Goal: Task Accomplishment & Management: Manage account settings

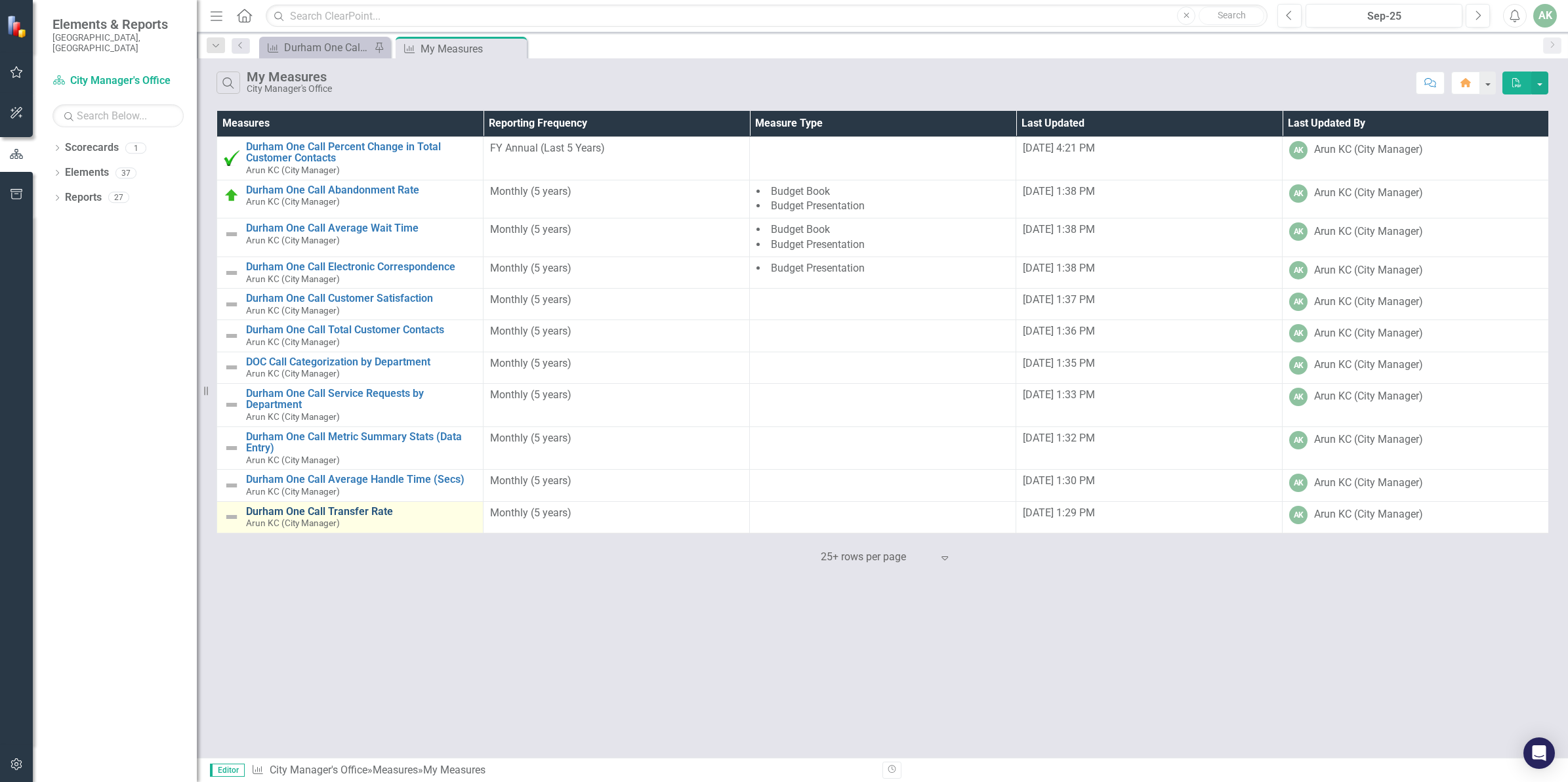
click at [342, 513] on link "Durham One Call Transfer Rate" at bounding box center [361, 512] width 231 height 12
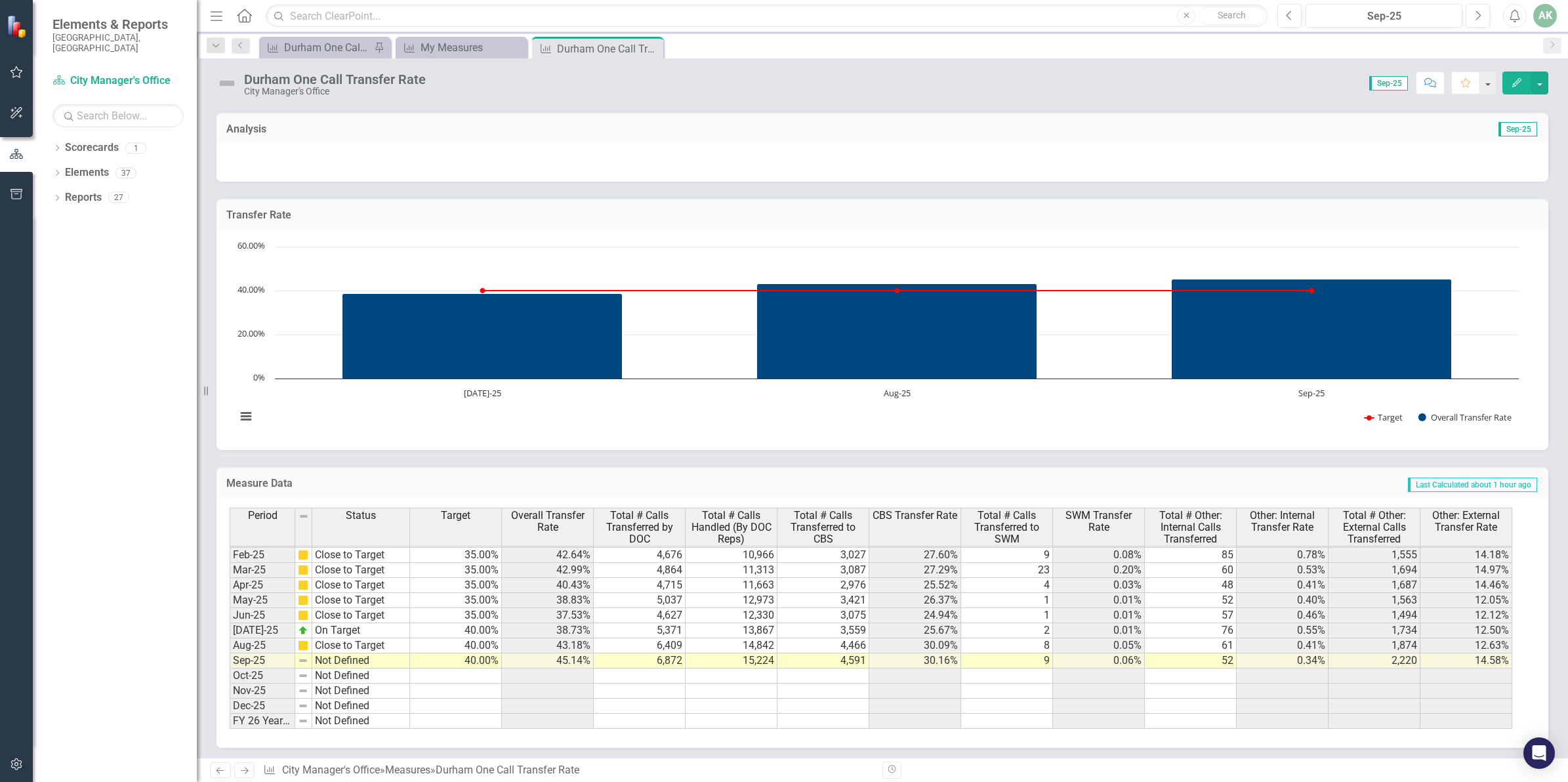
scroll to position [667, 0]
click at [230, 657] on div "Period Status Jan-24 On Target Feb-24 On Target Mar-24 On Target Apr-24 On Targ…" at bounding box center [230, 520] width 0 height 416
click at [372, 668] on td "Not Defined" at bounding box center [361, 662] width 98 height 16
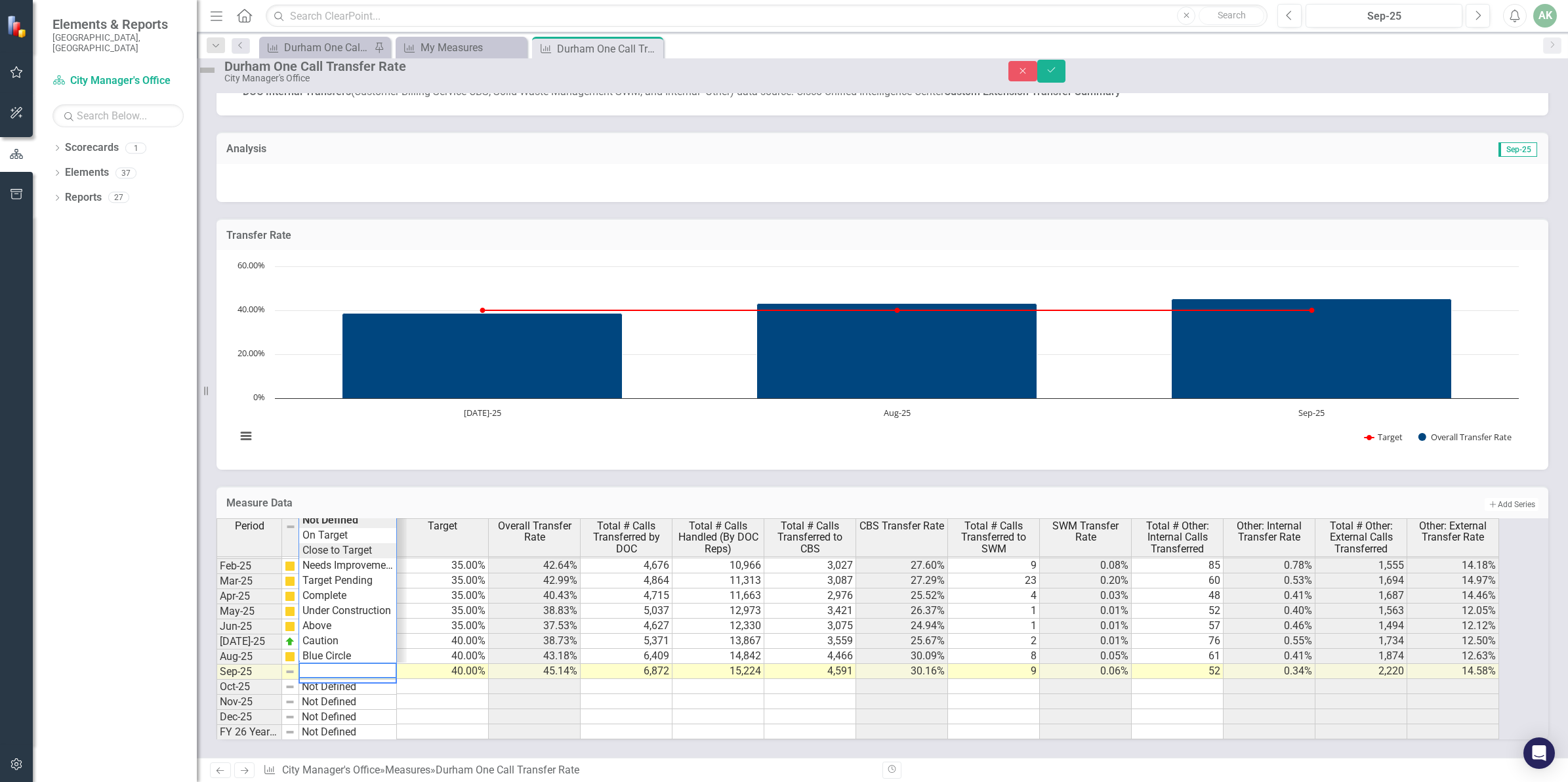
click at [373, 537] on div "Period Status Target Overall Transfer Rate Total # Calls Transferred by DOC Tot…" at bounding box center [865, 628] width 1297 height 221
click at [1058, 74] on icon "Save" at bounding box center [1051, 69] width 12 height 9
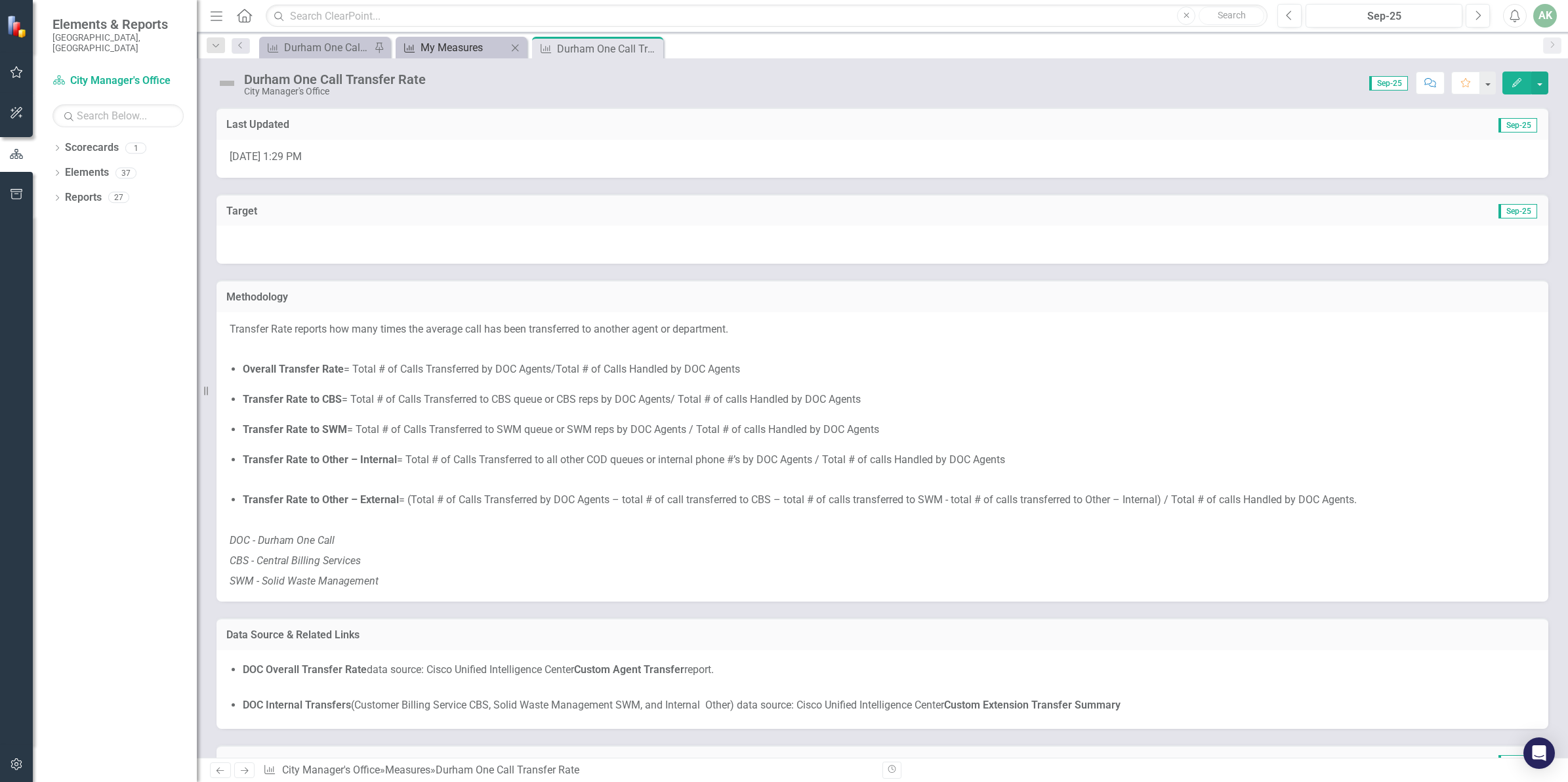
click at [449, 51] on div "My Measures" at bounding box center [463, 47] width 87 height 17
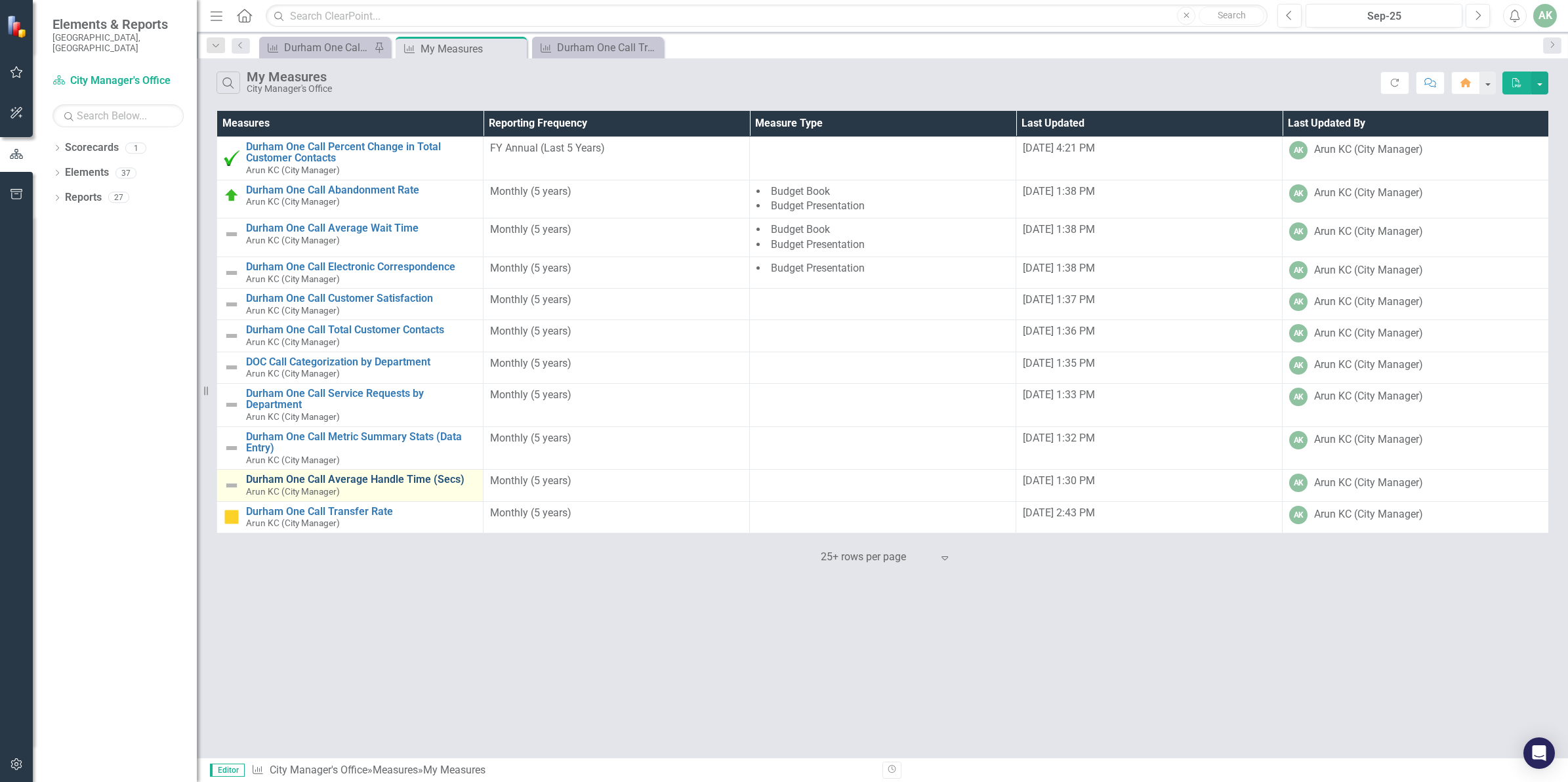
click at [345, 484] on link "Durham One Call Average Handle Time (Secs)" at bounding box center [361, 480] width 231 height 12
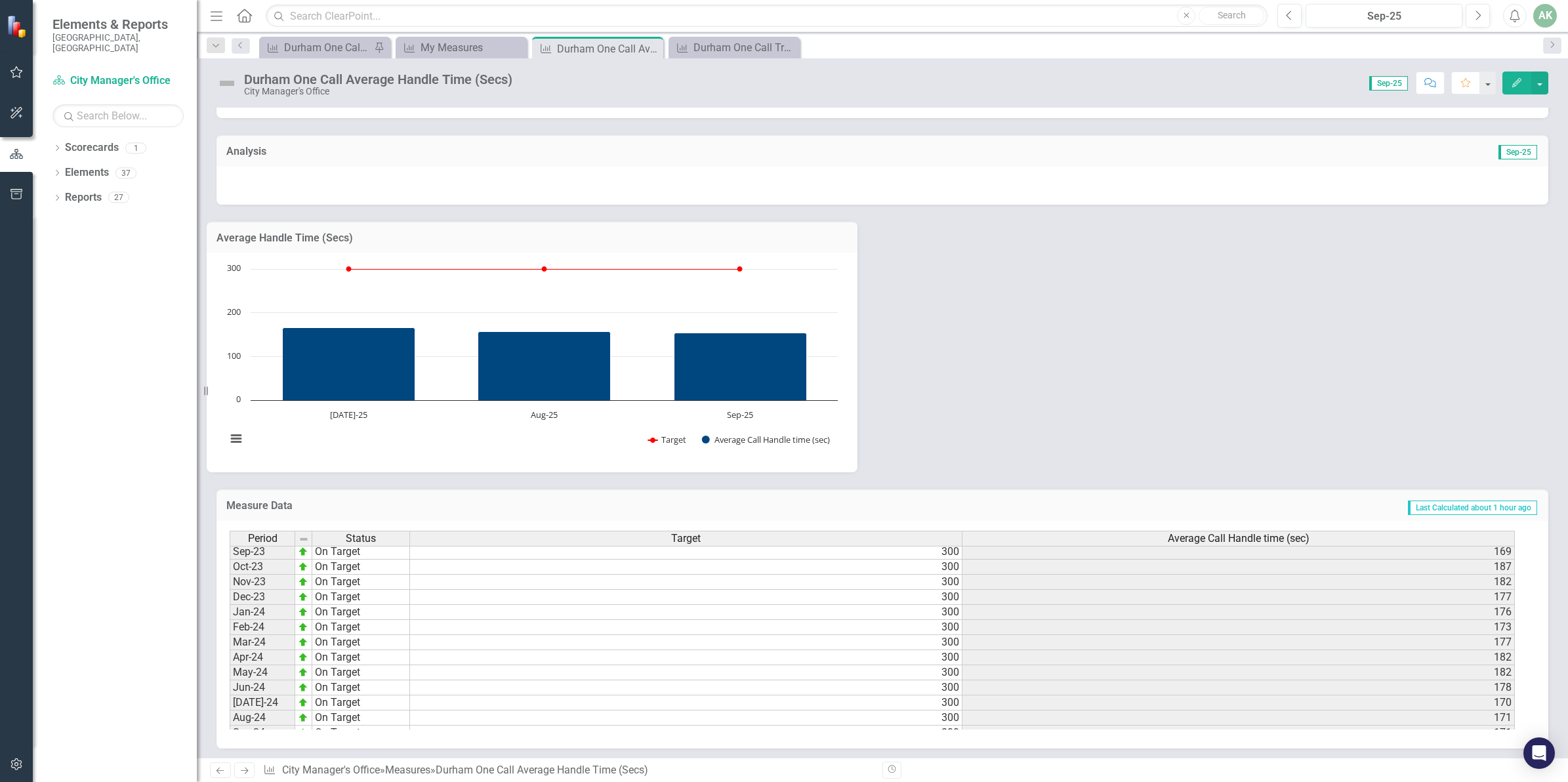
scroll to position [662, 0]
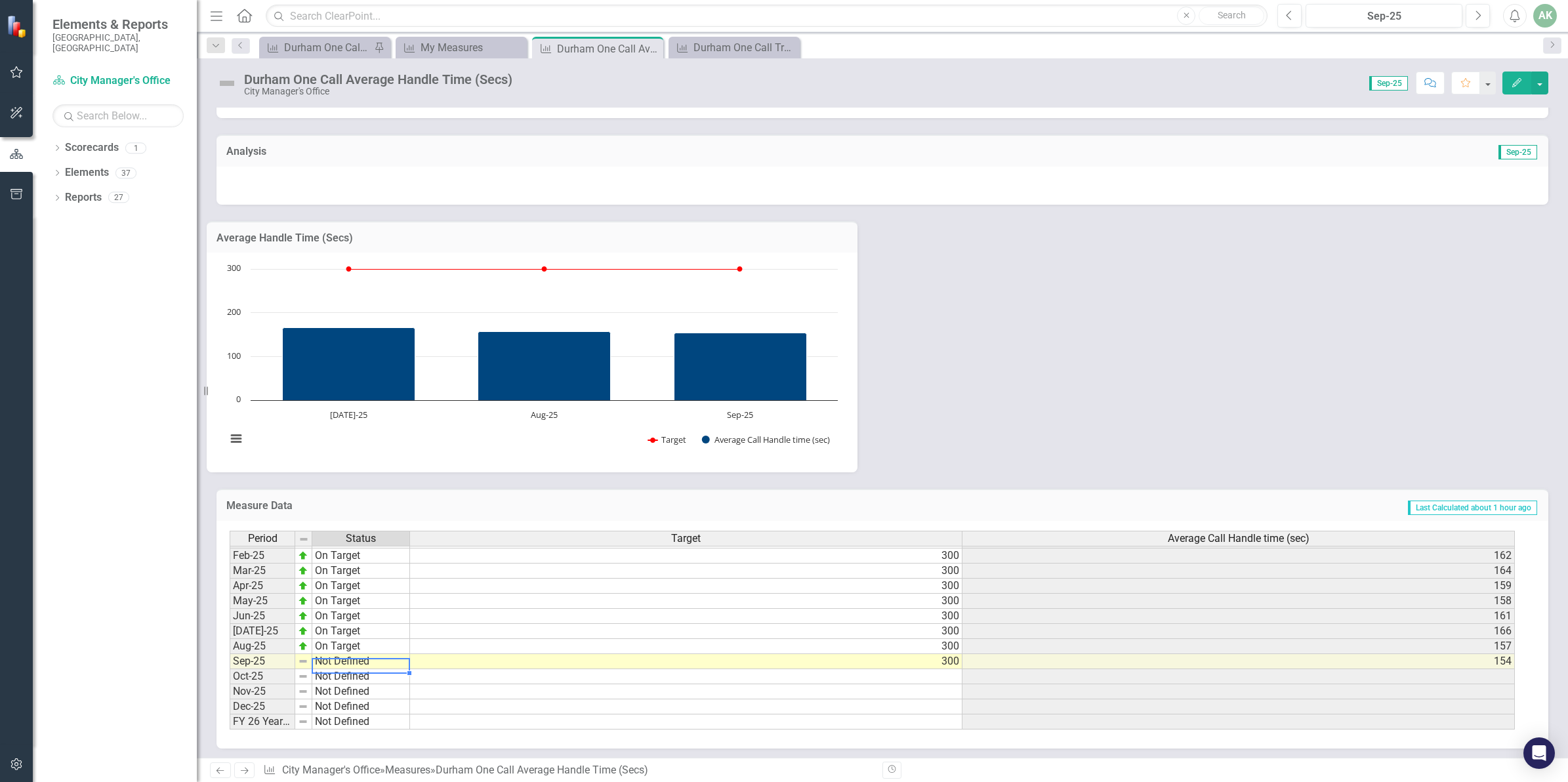
click at [344, 664] on td "Not Defined" at bounding box center [361, 662] width 98 height 16
click at [344, 663] on td "Not Defined" at bounding box center [361, 662] width 98 height 16
click at [344, 662] on td "Not Defined" at bounding box center [361, 662] width 98 height 16
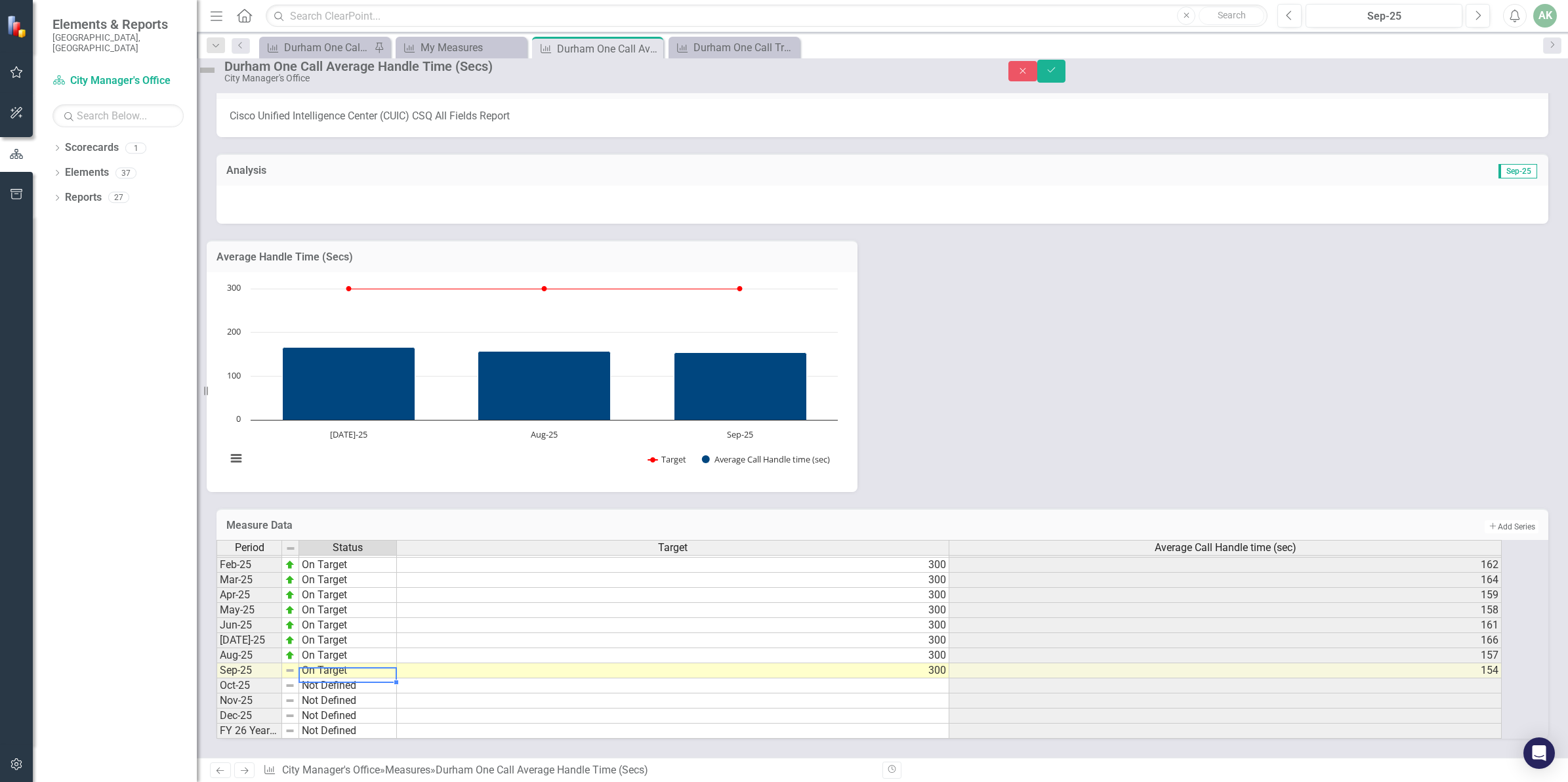
click at [370, 540] on div "Period Status Target Average Call Handle time (sec) Jan-24 On Target 300 176 Fe…" at bounding box center [865, 639] width 1297 height 198
click at [1058, 75] on icon "Save" at bounding box center [1051, 69] width 12 height 9
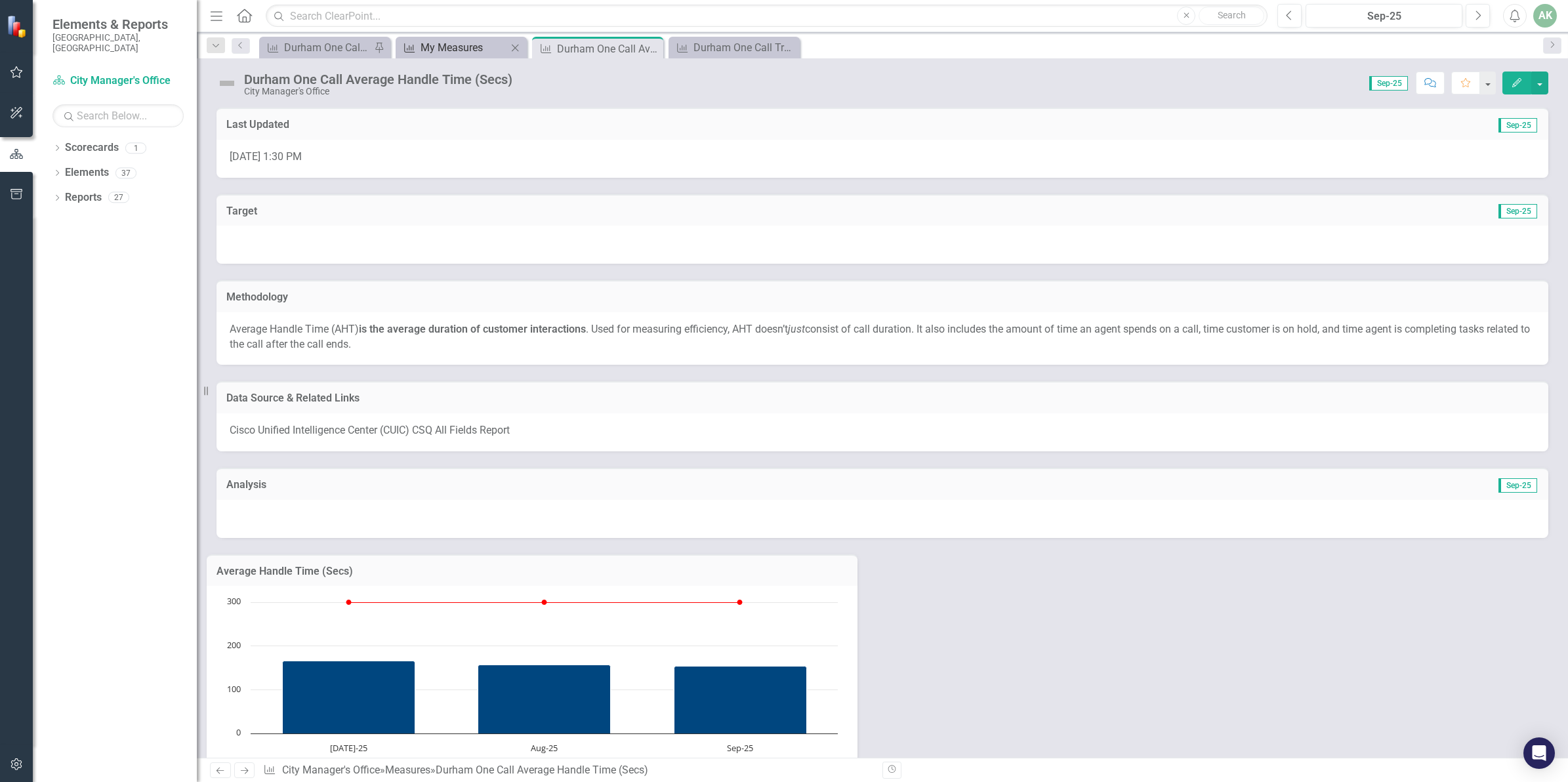
click at [457, 53] on div "My Measures" at bounding box center [463, 47] width 87 height 17
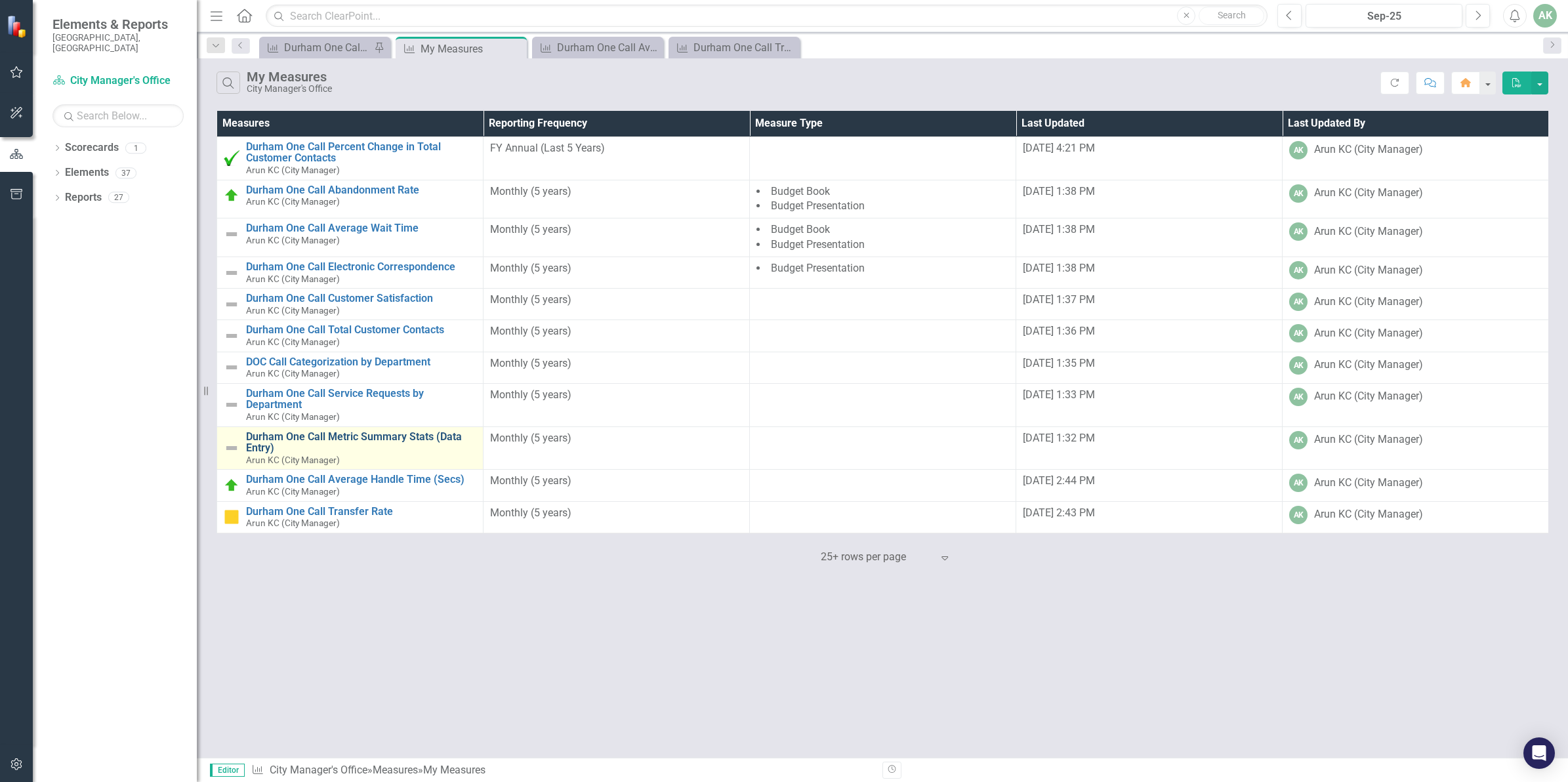
click at [407, 442] on link "Durham One Call Metric Summary Stats (Data Entry)" at bounding box center [361, 443] width 231 height 23
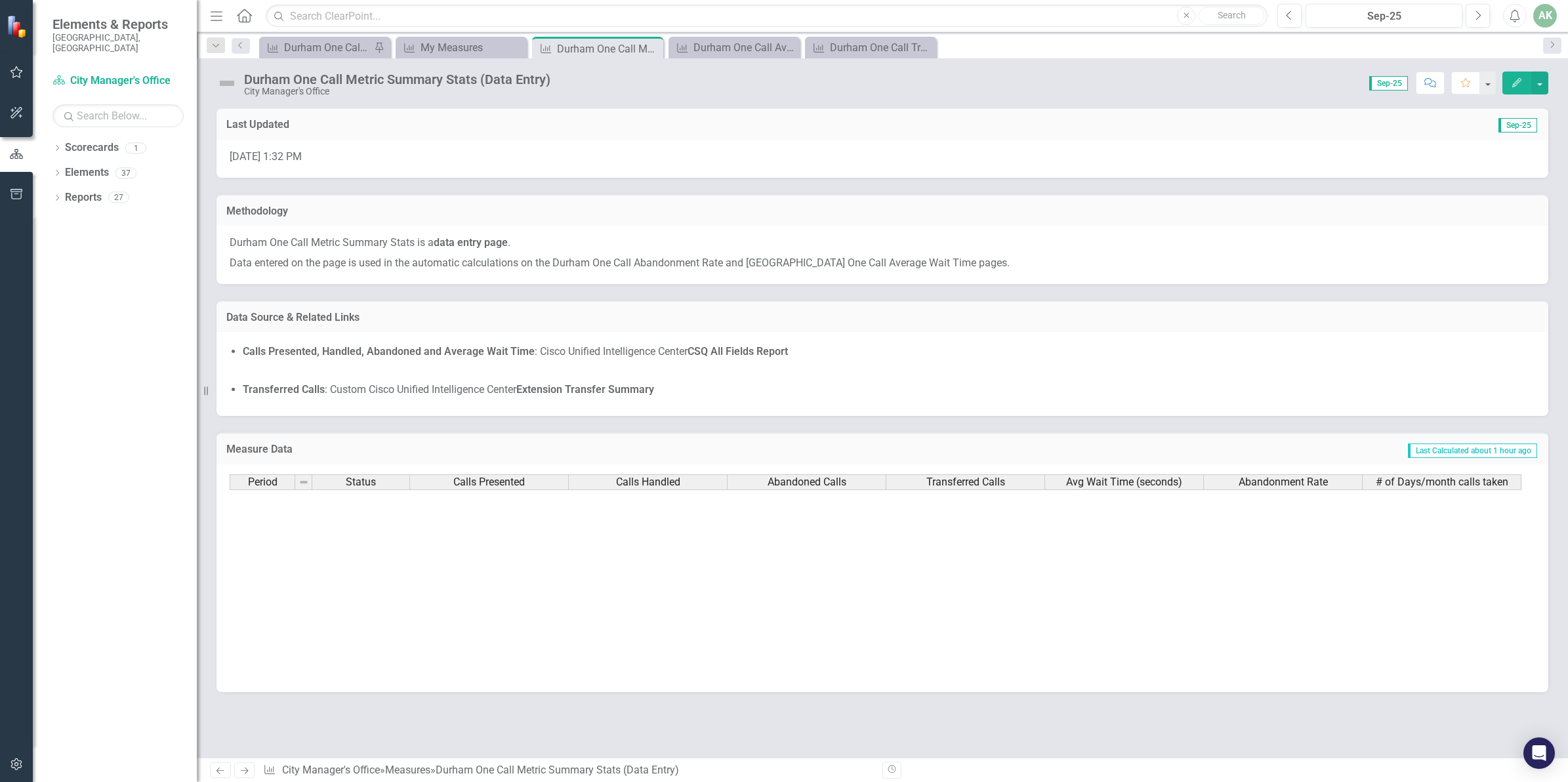
scroll to position [667, 0]
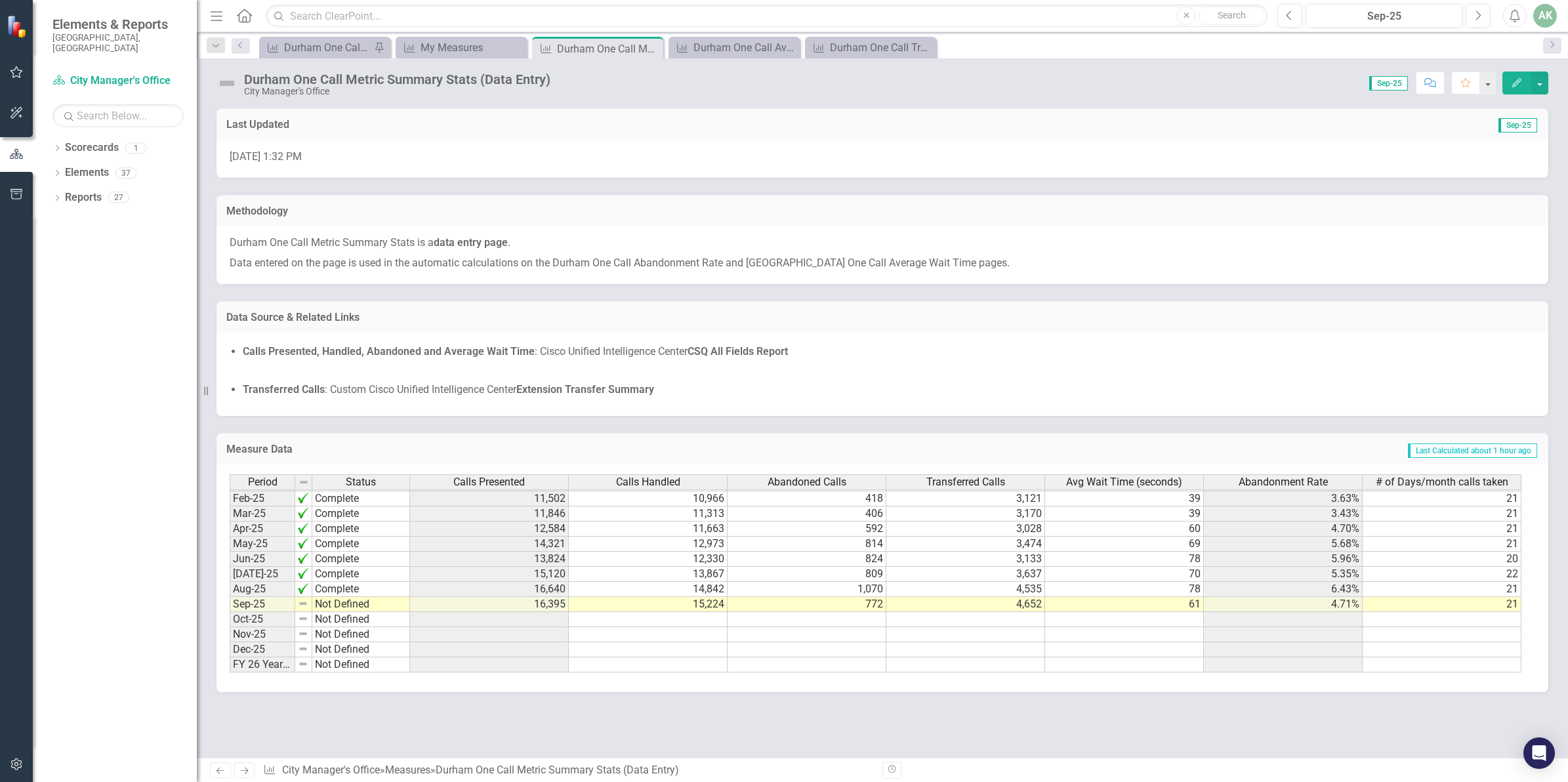
click at [342, 606] on td "Not Defined" at bounding box center [361, 605] width 98 height 16
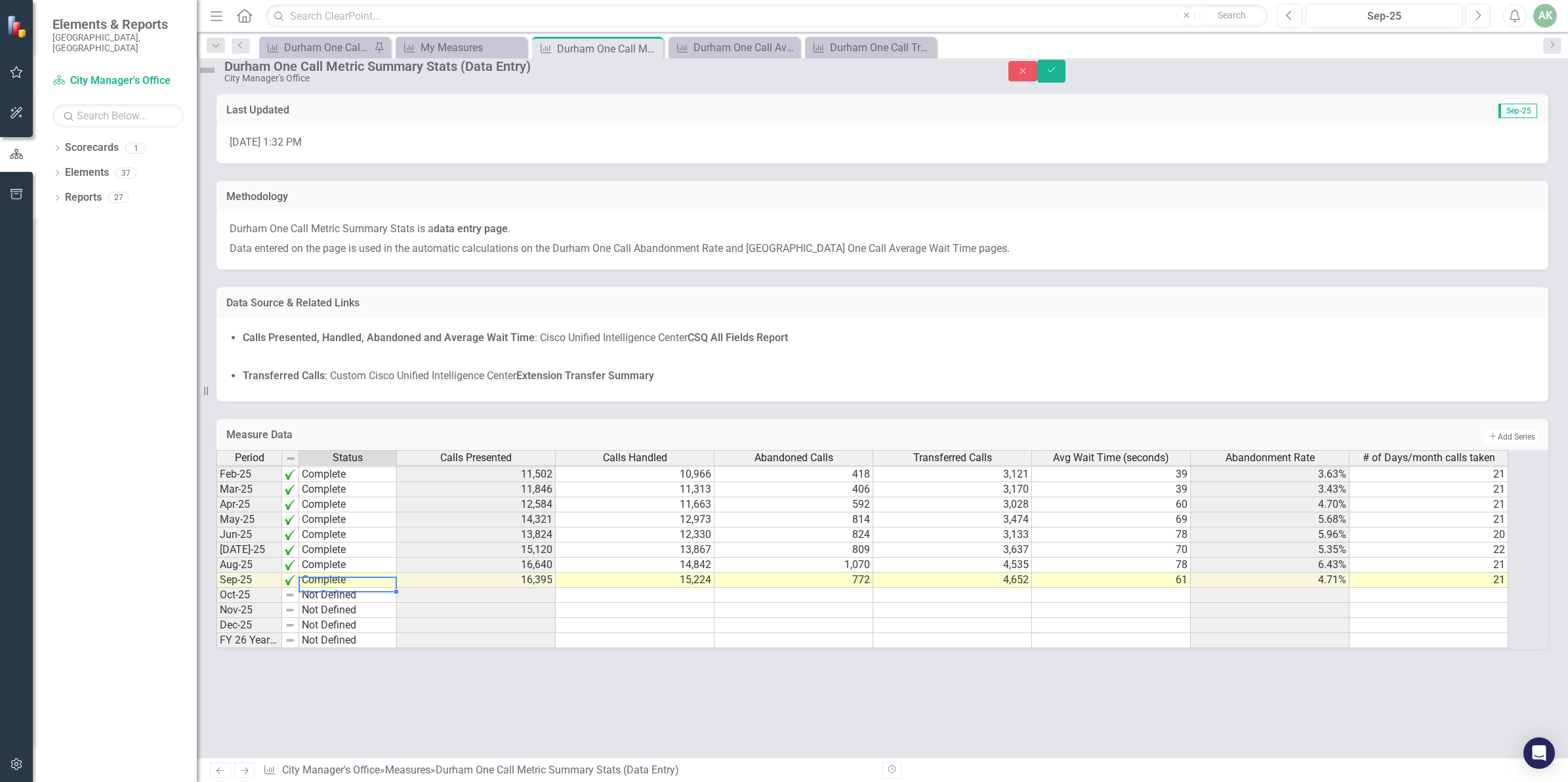
click at [354, 529] on div "Period Status Calls Presented Calls Handled Abandoned Calls Transferred Calls A…" at bounding box center [870, 550] width 1306 height 198
click at [1066, 83] on button "Save" at bounding box center [1052, 71] width 29 height 23
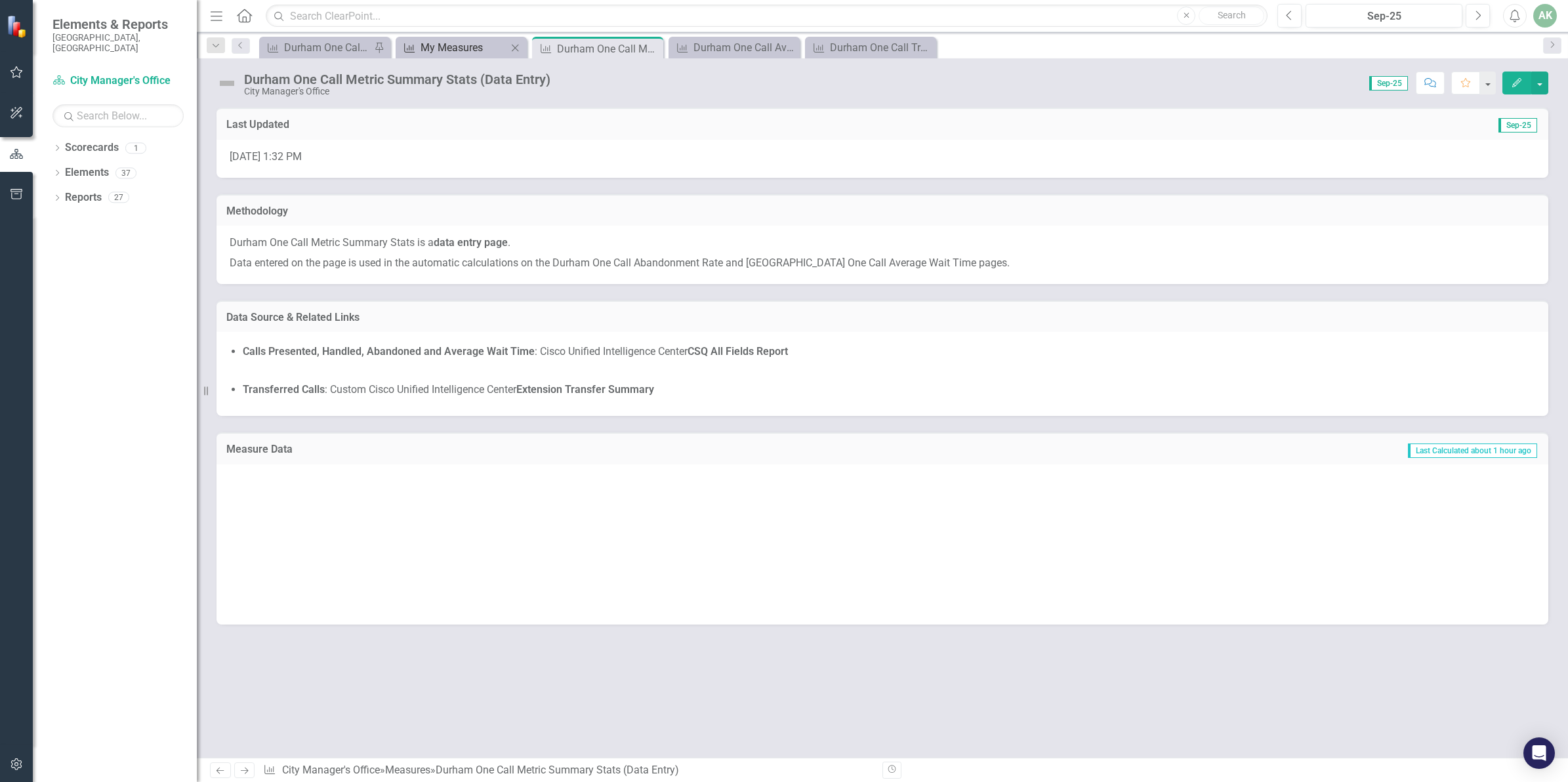
click at [477, 53] on div "My Measures" at bounding box center [463, 47] width 87 height 17
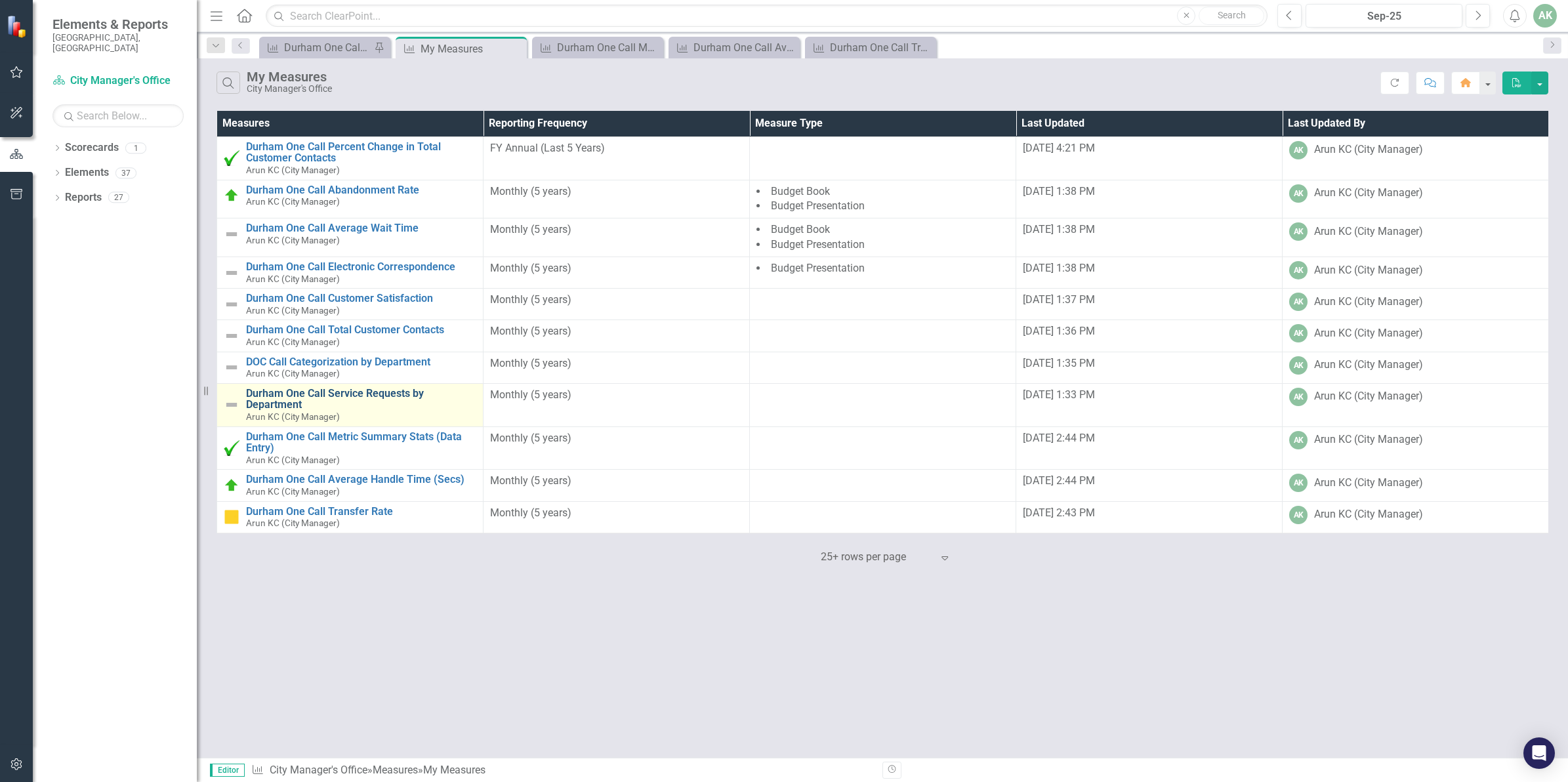
click at [366, 404] on link "Durham One Call Service Requests by Department" at bounding box center [361, 400] width 231 height 23
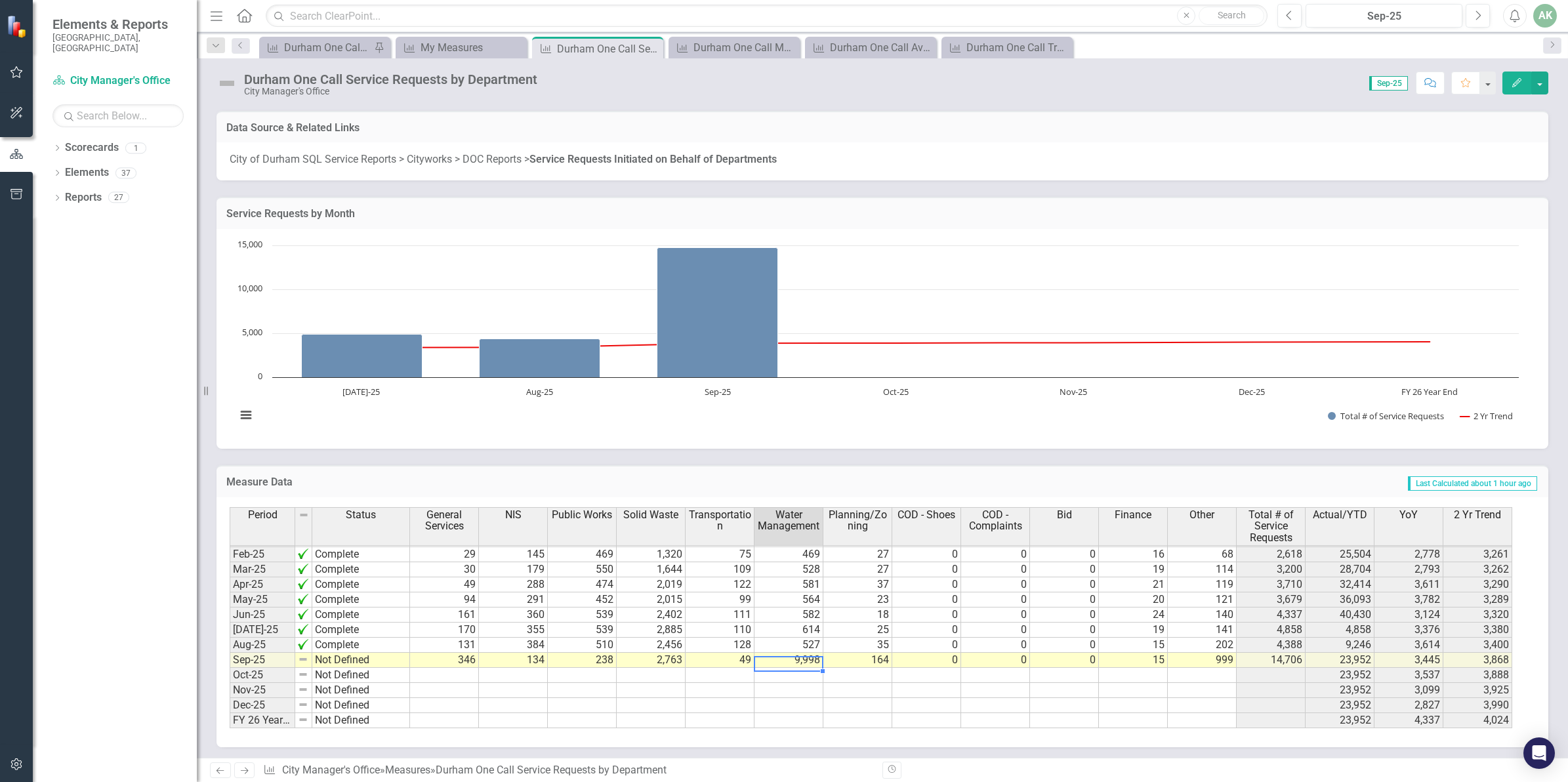
click at [796, 661] on tbody "Jan-24 Complete 44 154 516 1,734 109 697 17 0 0 0 22 35 3,328 23,158 3,420 4,28…" at bounding box center [871, 539] width 1283 height 378
click at [798, 655] on td "9,998" at bounding box center [789, 660] width 69 height 16
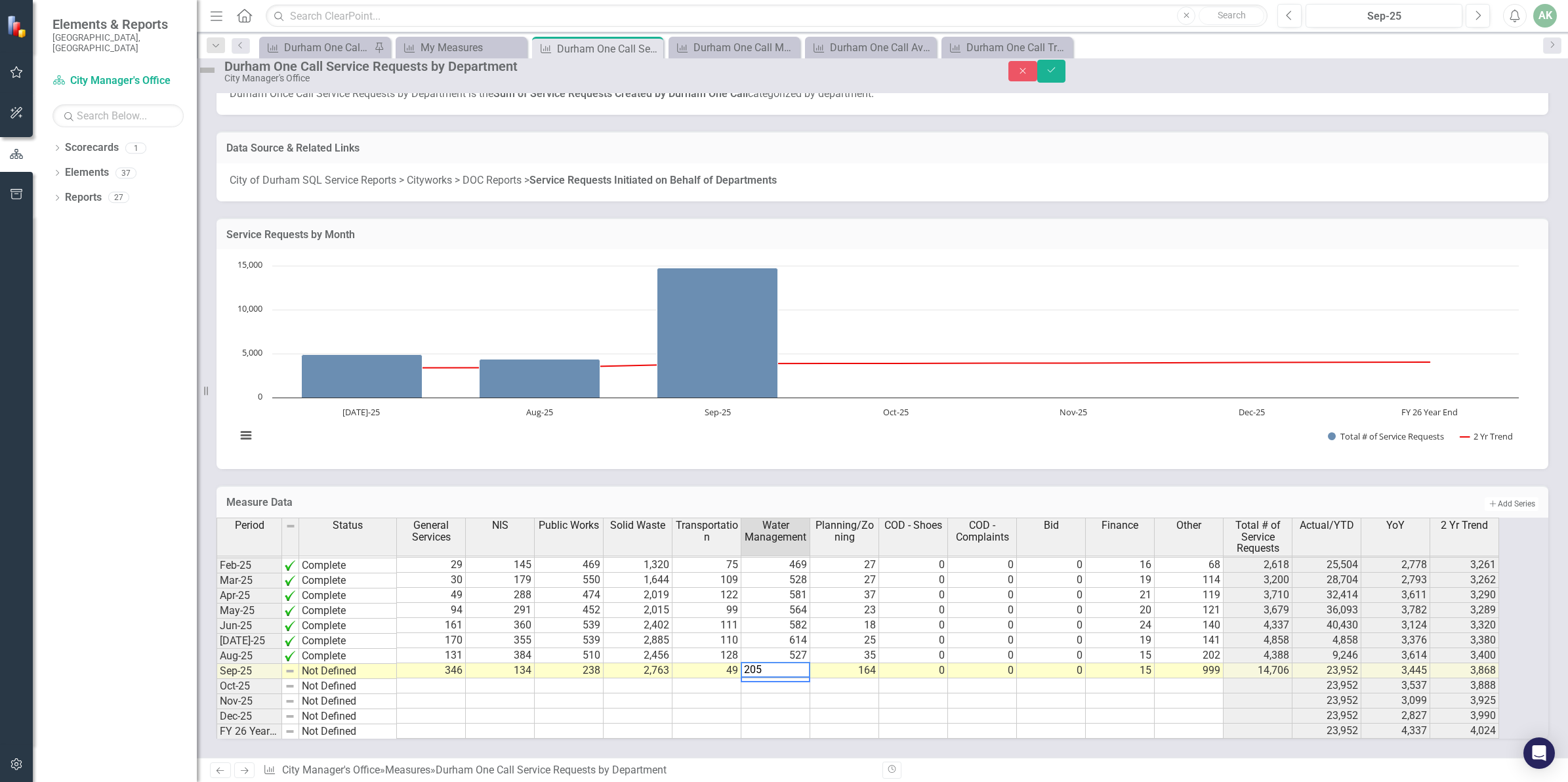
type textarea "2050"
click at [466, 663] on td "346" at bounding box center [431, 671] width 69 height 16
type textarea "128"
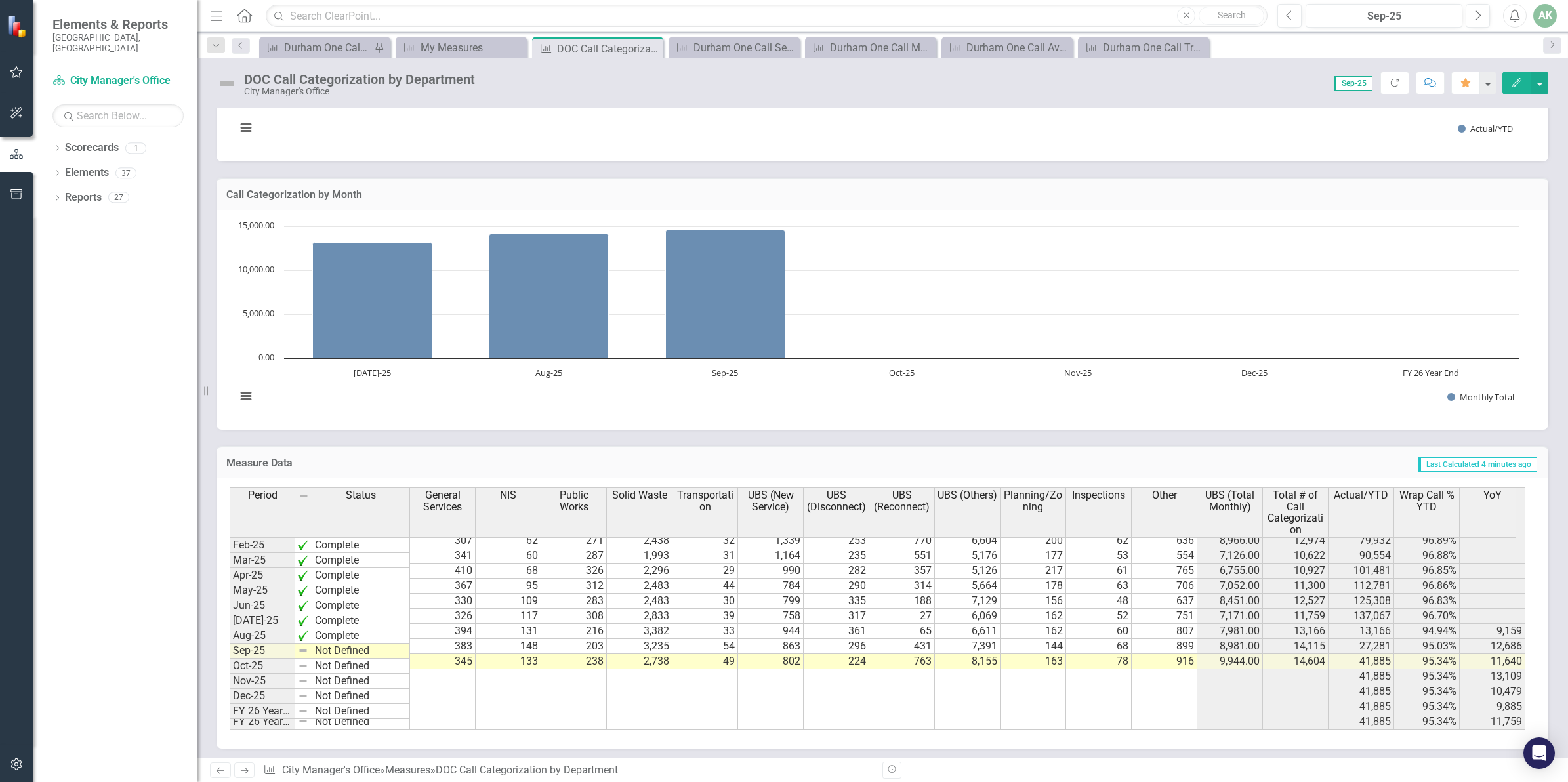
scroll to position [545, 0]
click at [323, 651] on tbody "Sep-23 Not Defined Oct-23 Not Defined Nov-23 Not Defined Dec-23 Not Defined Jan…" at bounding box center [320, 498] width 181 height 439
click at [323, 651] on td "Not Defined" at bounding box center [361, 651] width 98 height 16
click at [317, 657] on td "Not Defined" at bounding box center [361, 651] width 98 height 16
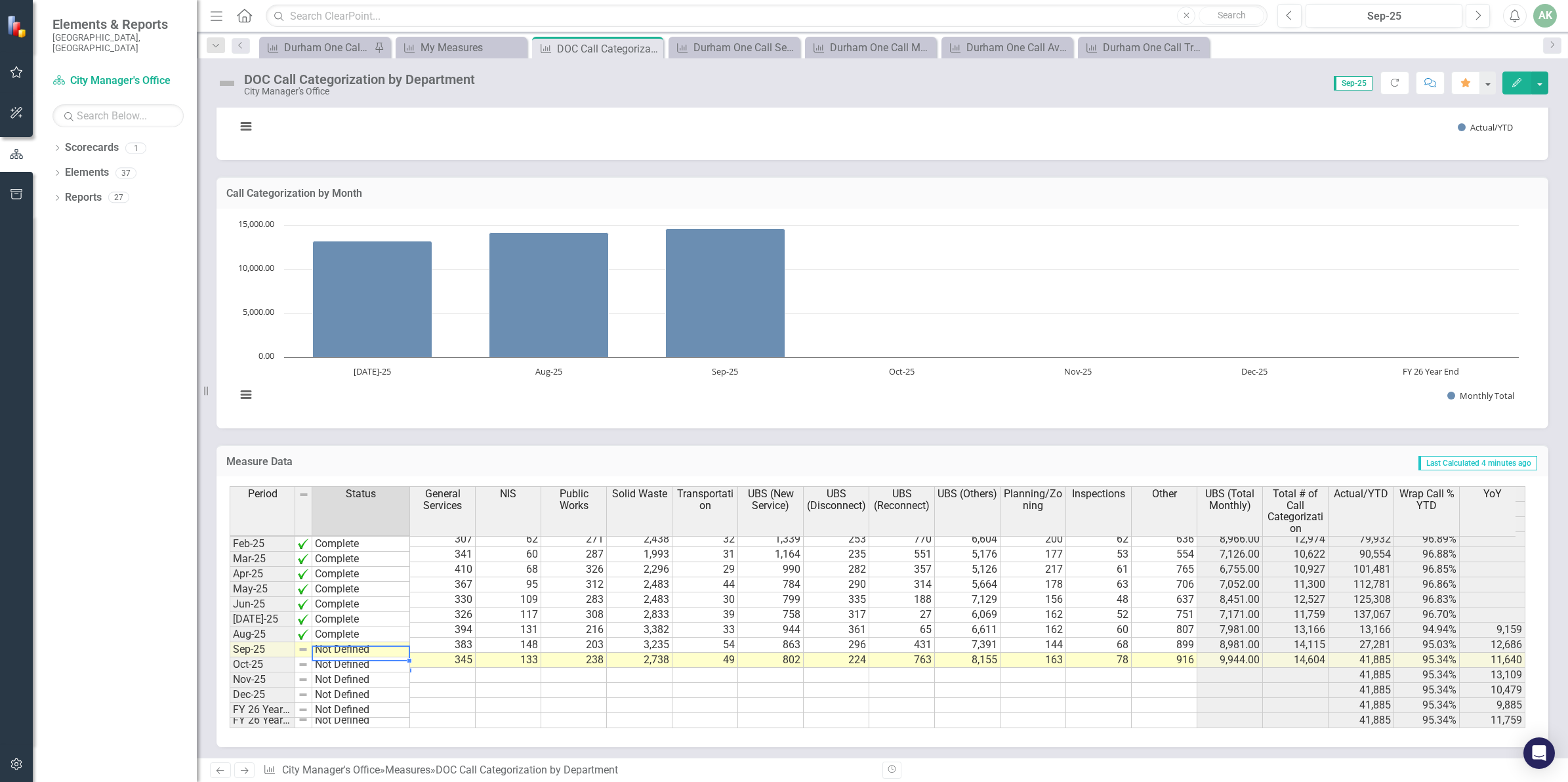
click at [317, 657] on td "Not Defined" at bounding box center [361, 651] width 98 height 16
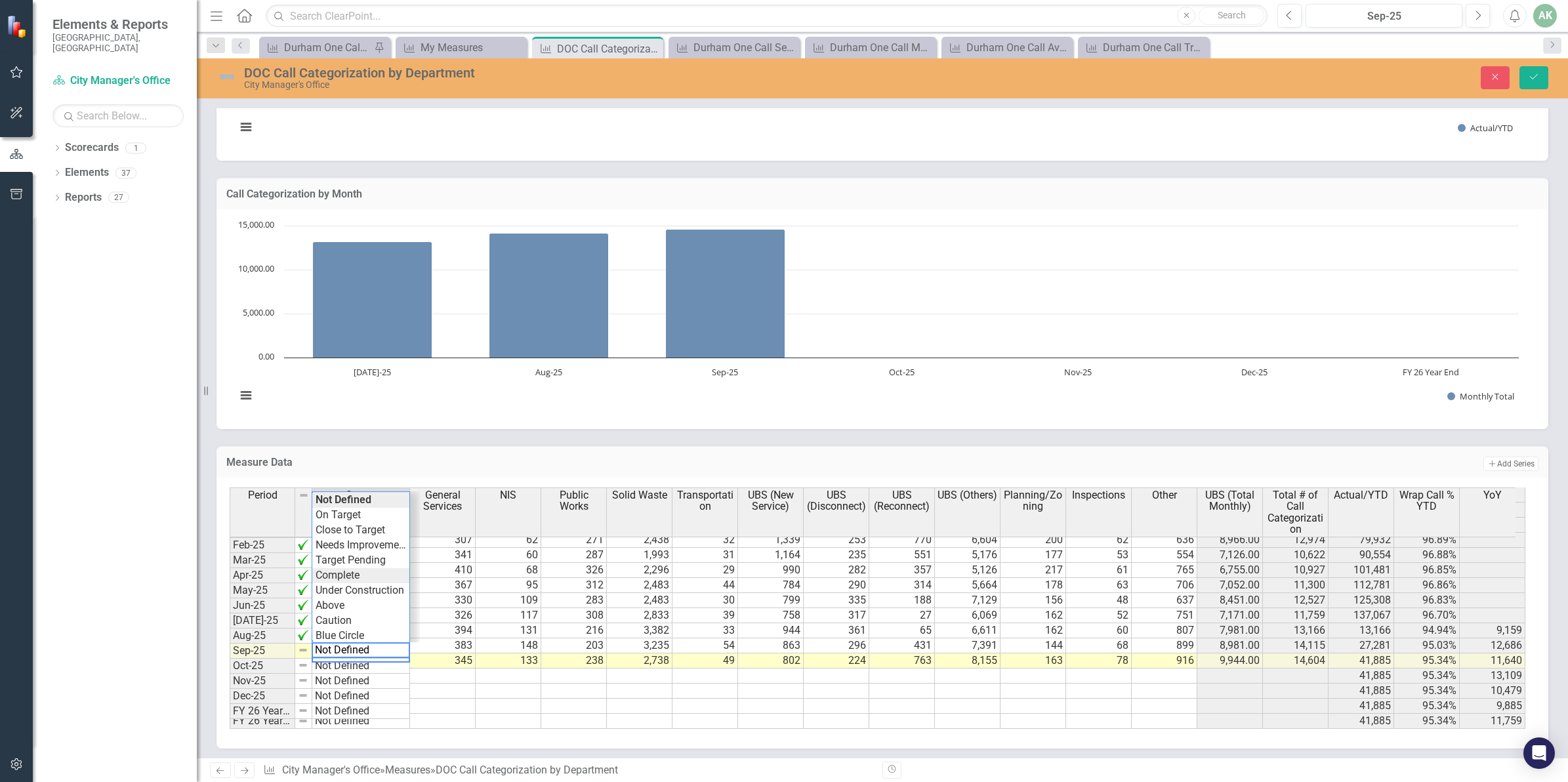
type textarea "Complete"
click at [346, 568] on div "Period Status General Services NIS Public Works Solid Waste Transportation UBS …" at bounding box center [877, 608] width 1297 height 242
click at [1538, 73] on icon "Save" at bounding box center [1534, 76] width 12 height 9
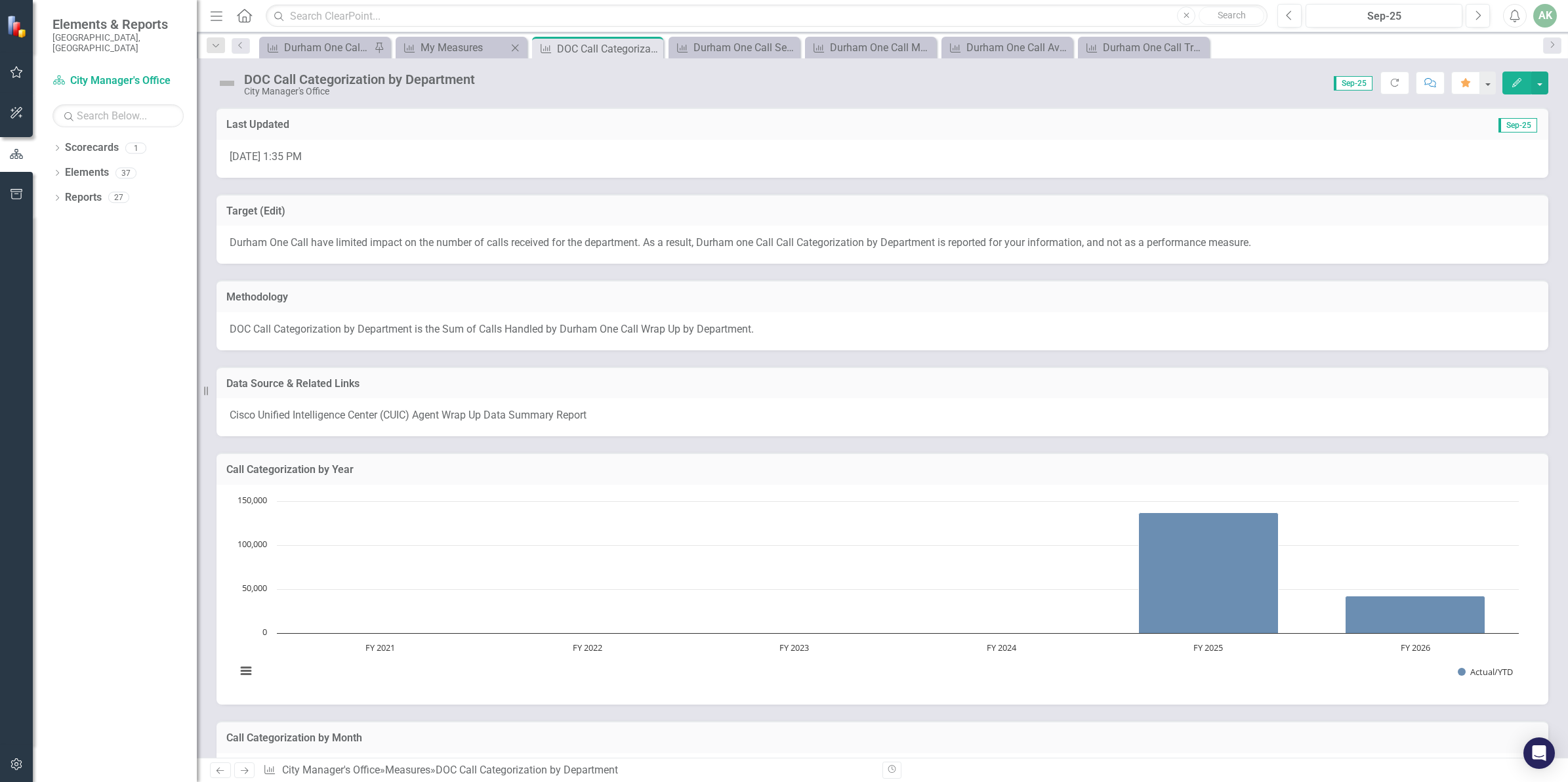
click at [467, 56] on div "Measure My Measures Close" at bounding box center [461, 48] width 131 height 21
click at [464, 47] on div "My Measures" at bounding box center [463, 47] width 87 height 17
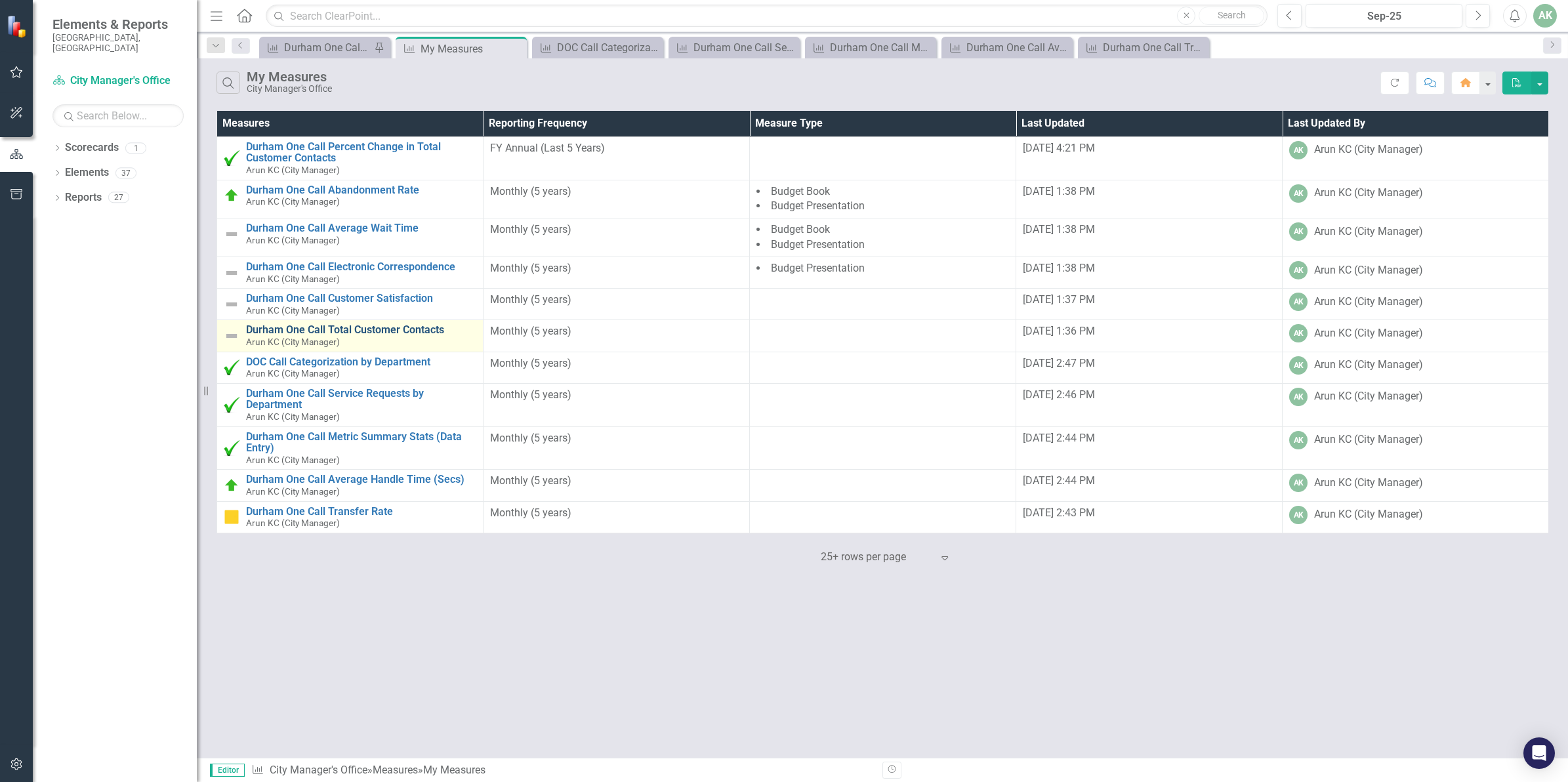
click at [366, 326] on link "Durham One Call Total Customer Contacts" at bounding box center [361, 330] width 231 height 12
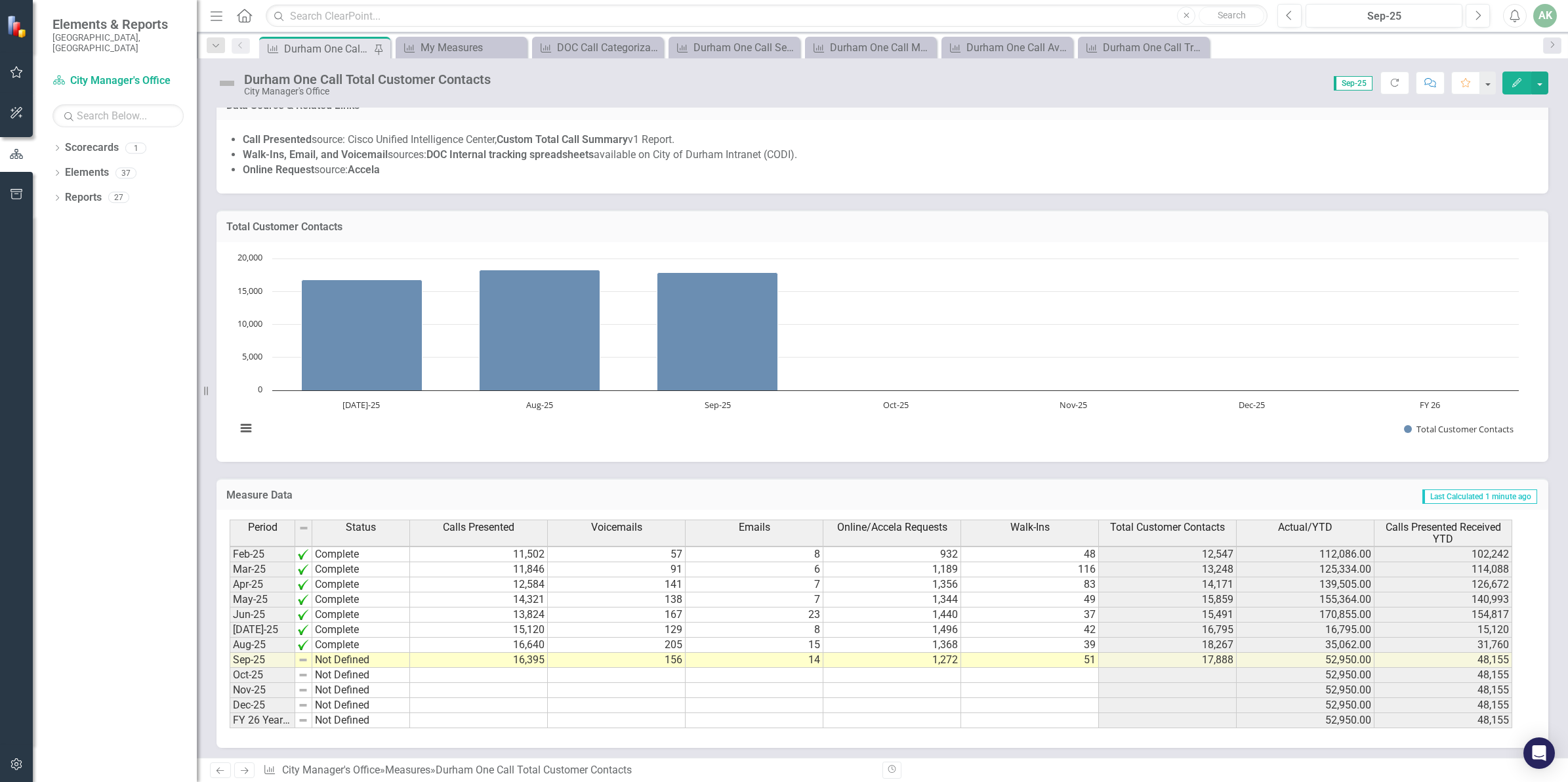
scroll to position [213, 0]
click at [350, 659] on td "Not Defined" at bounding box center [361, 659] width 98 height 16
click at [352, 659] on td "Not Defined" at bounding box center [361, 659] width 98 height 16
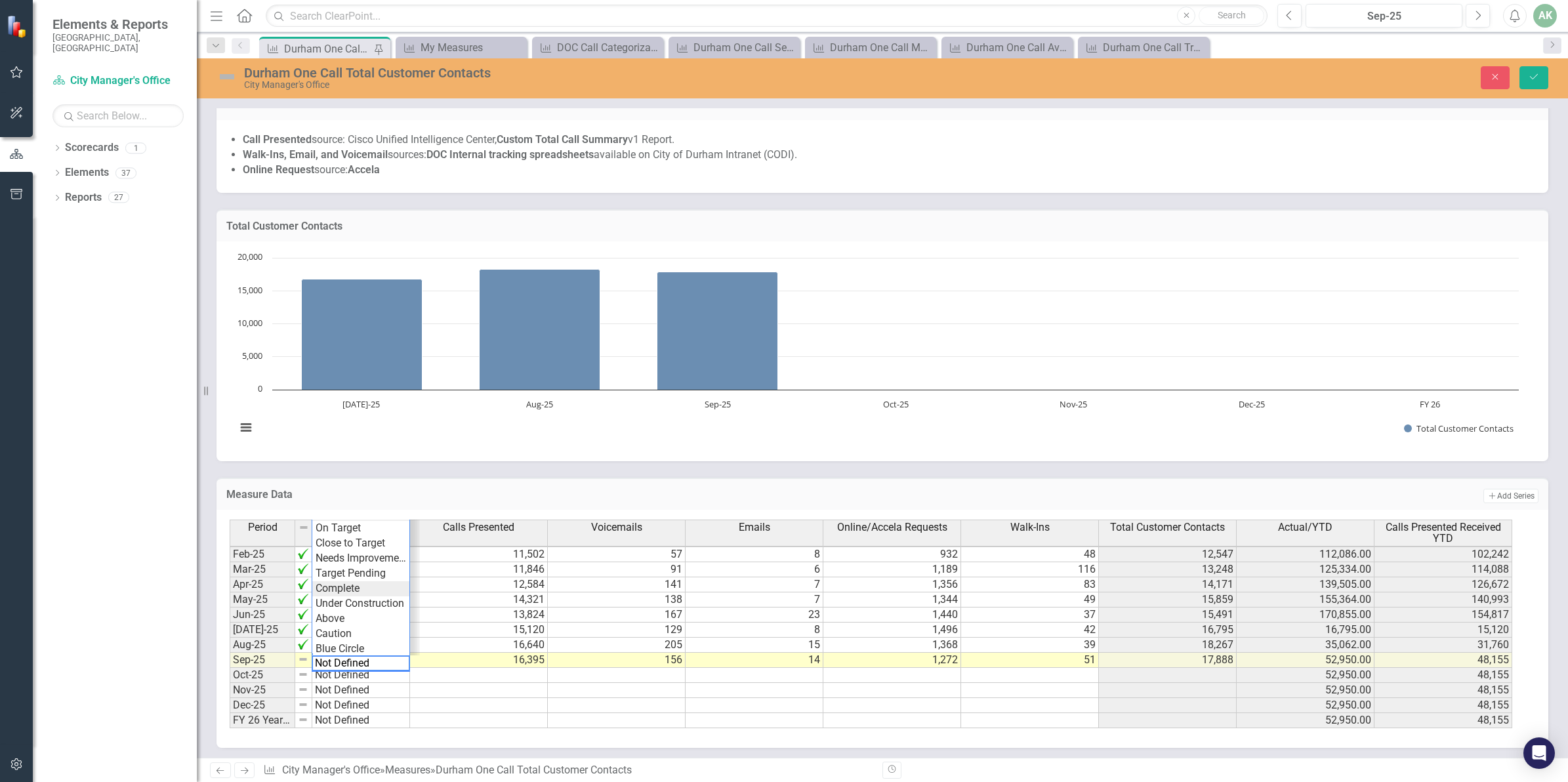
type textarea "Complete"
click at [361, 580] on div "Period Status Calls Presented Voicemails Emails Online/Accela Requests Walk-Ins…" at bounding box center [877, 623] width 1297 height 209
click at [1533, 70] on button "Save" at bounding box center [1535, 78] width 29 height 23
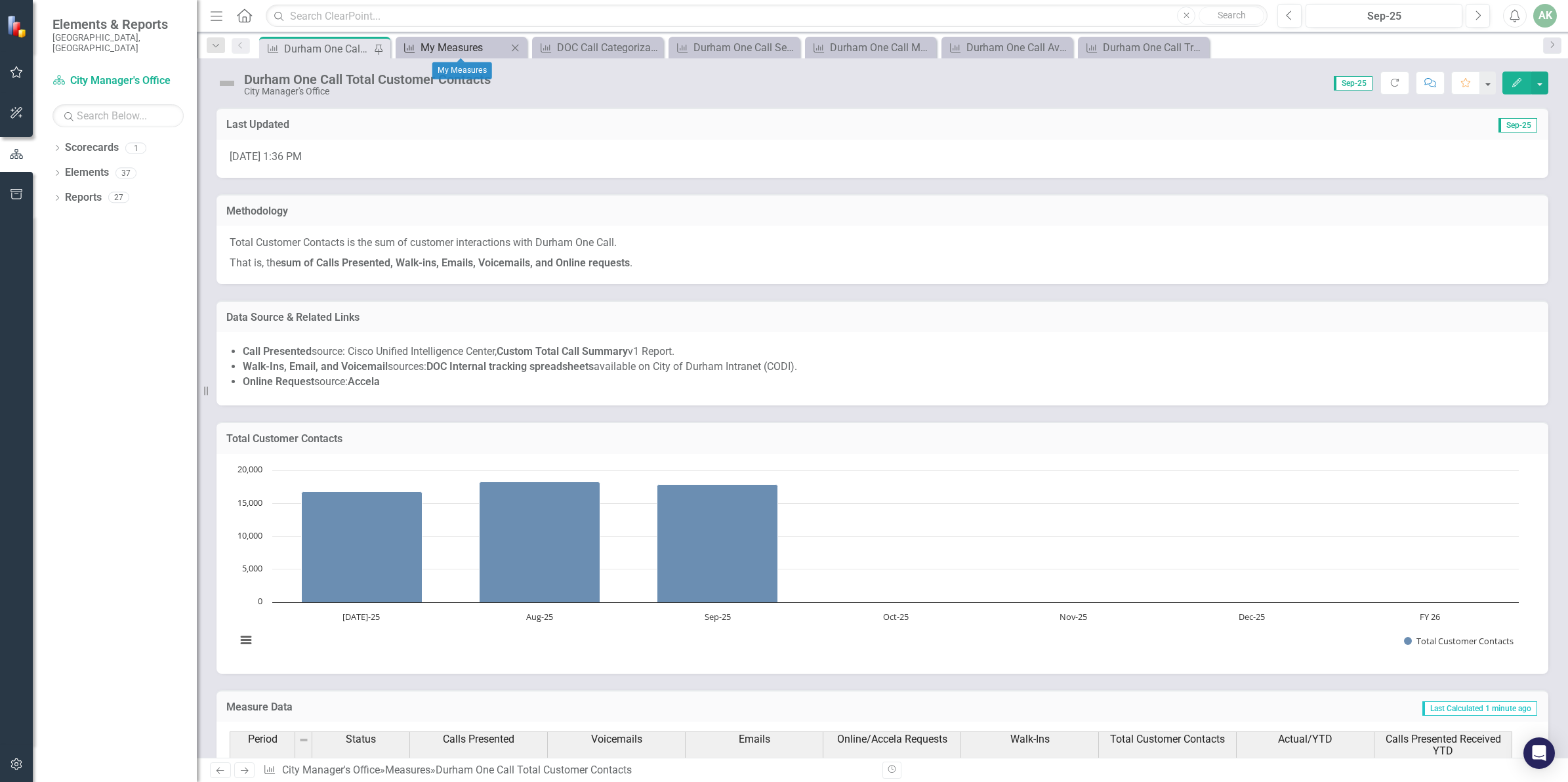
click at [458, 44] on div "My Measures" at bounding box center [463, 47] width 87 height 17
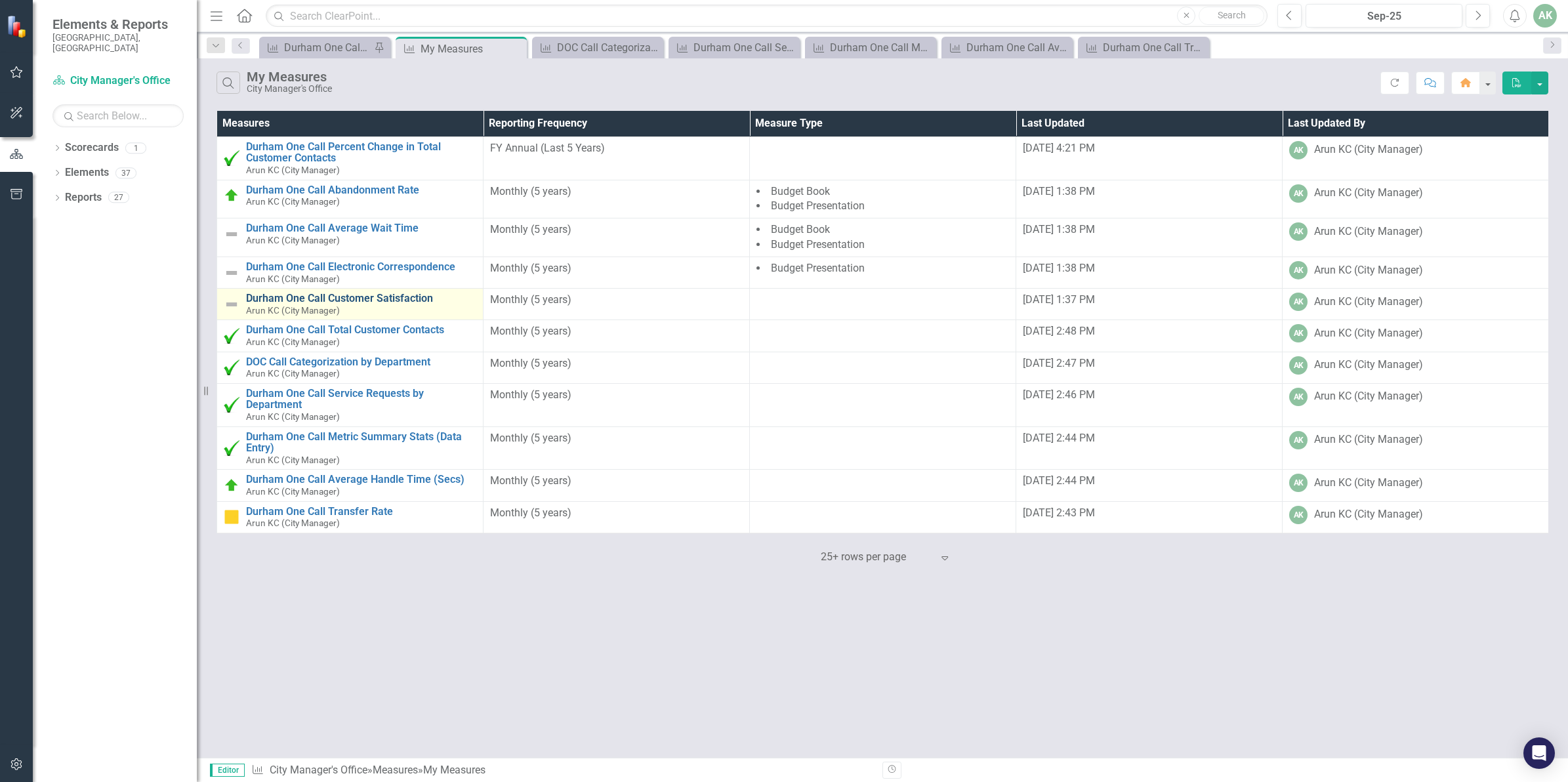
click at [360, 296] on link "Durham One Call Customer Satisfaction" at bounding box center [361, 299] width 231 height 12
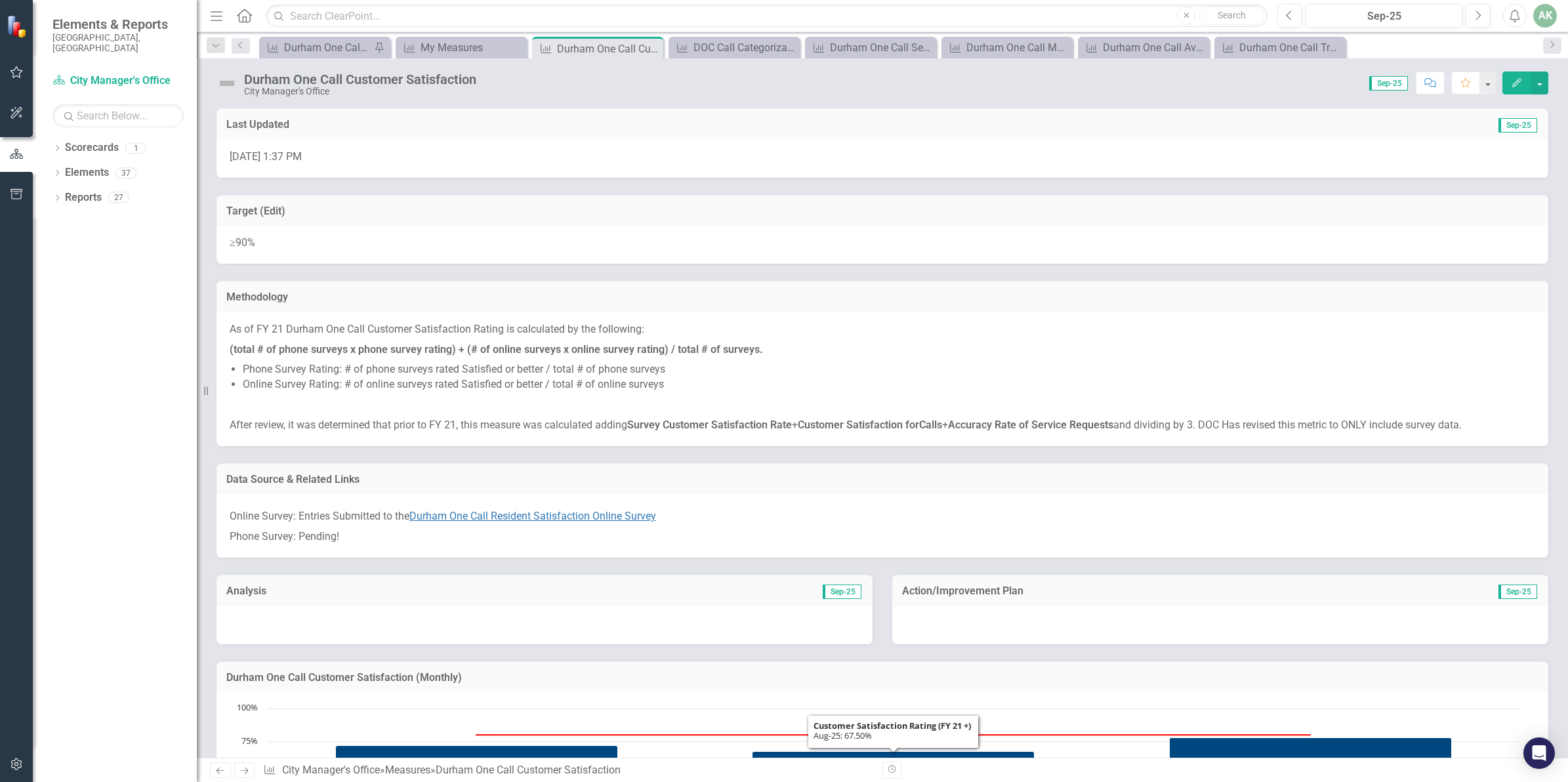
scroll to position [410, 0]
